Goal: Task Accomplishment & Management: Use online tool/utility

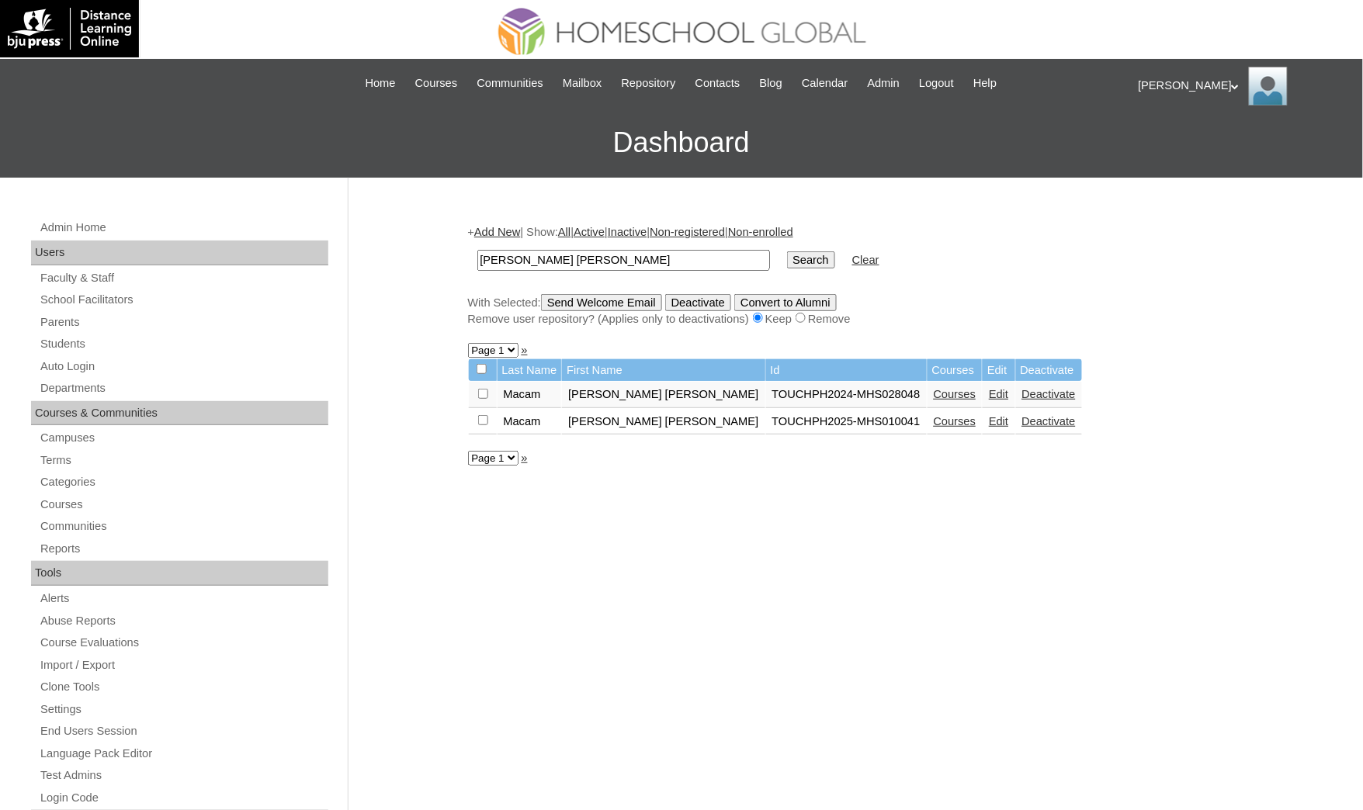
click at [132, 352] on div "Admin Home Users Faculty & Staff School Facilitators Parents Students Auto Logi…" at bounding box center [181, 720] width 317 height 1004
click at [119, 361] on link "Auto Login" at bounding box center [183, 366] width 289 height 19
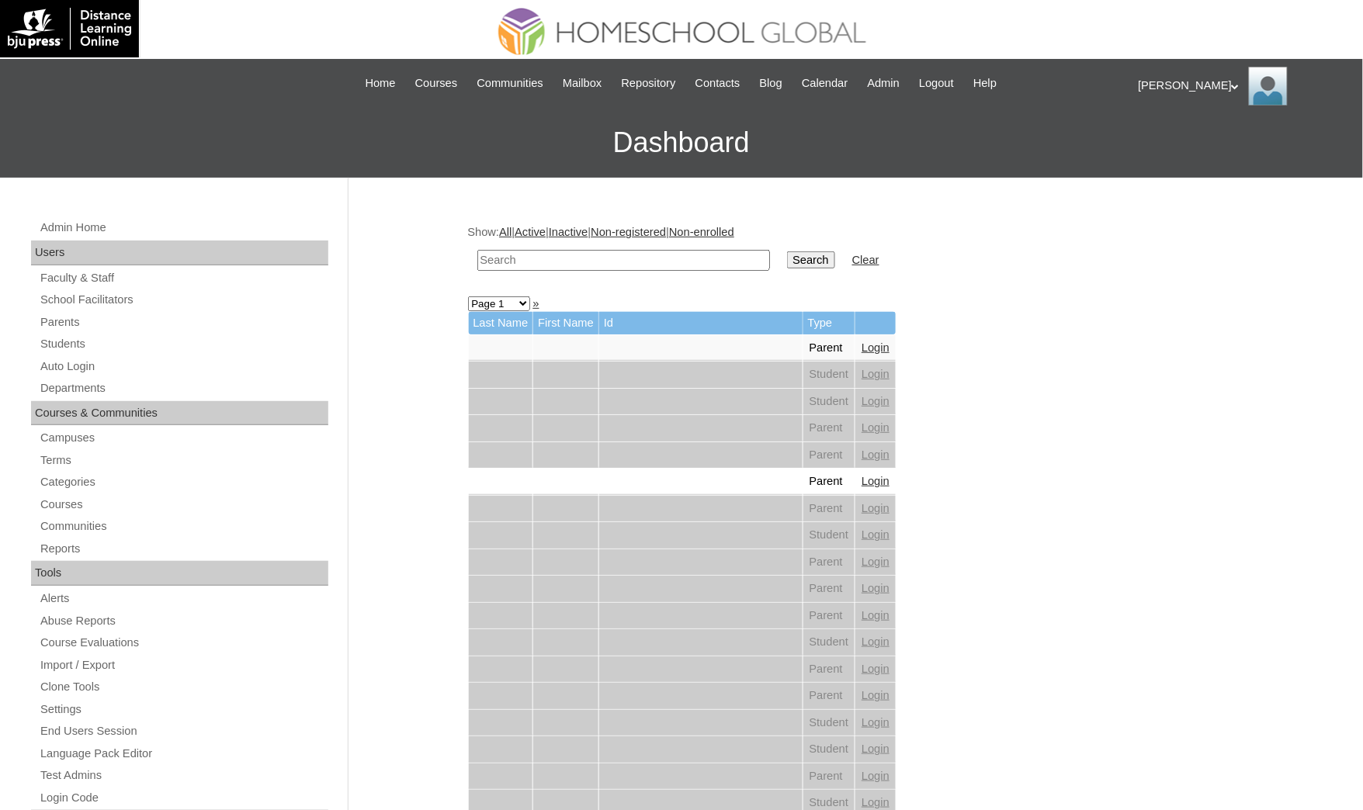
click at [574, 251] on input "text" at bounding box center [623, 260] width 293 height 21
paste input "Niko Lael"
type input "Niko Lael"
click at [787, 251] on input "Search" at bounding box center [811, 259] width 48 height 17
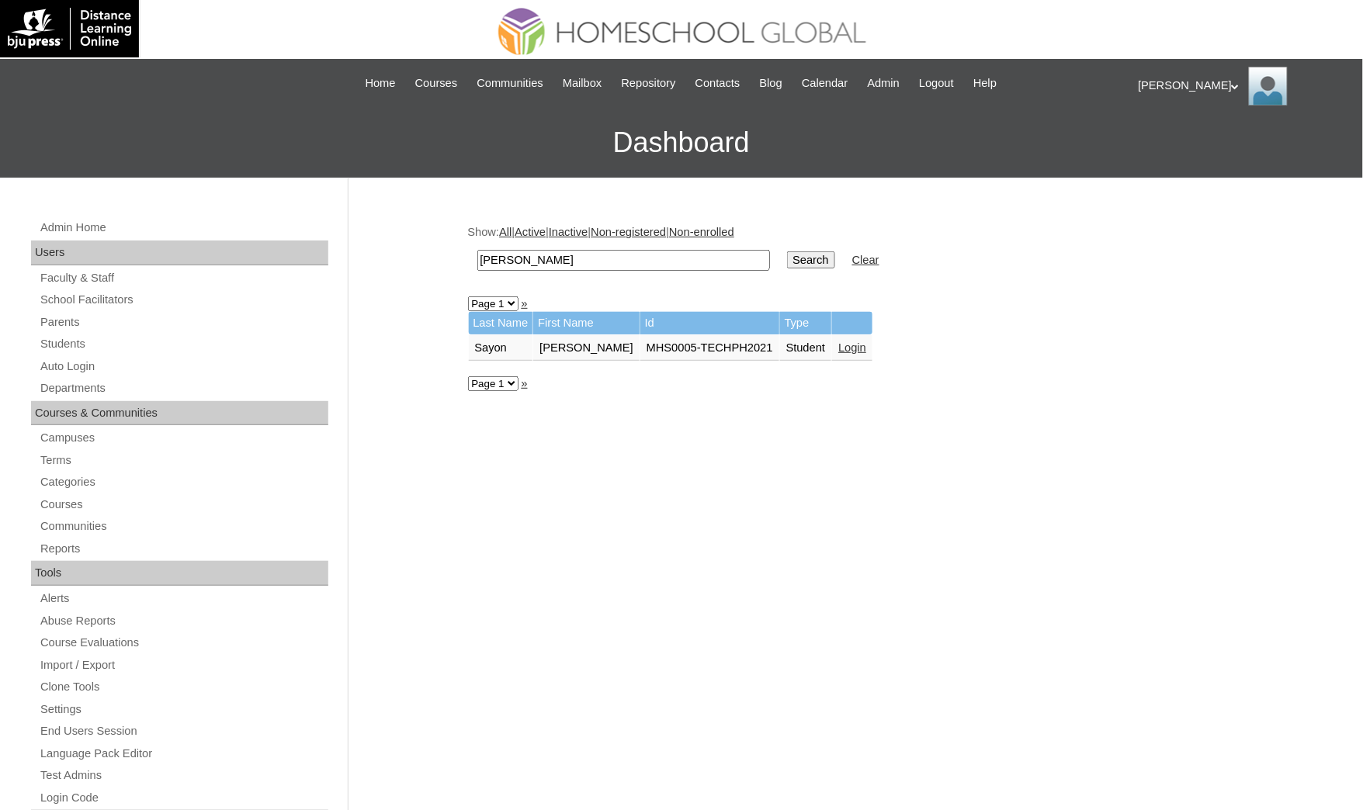
click at [838, 341] on link "Login" at bounding box center [852, 347] width 28 height 12
